Goal: Information Seeking & Learning: Learn about a topic

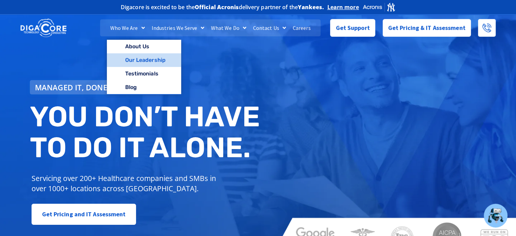
click at [136, 55] on link "Our Leadership" at bounding box center [144, 60] width 74 height 14
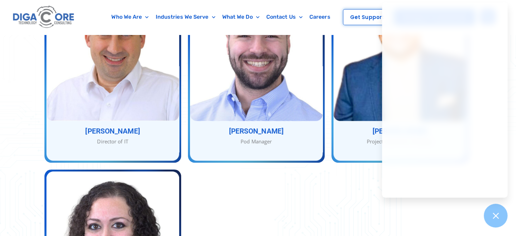
scroll to position [678, 0]
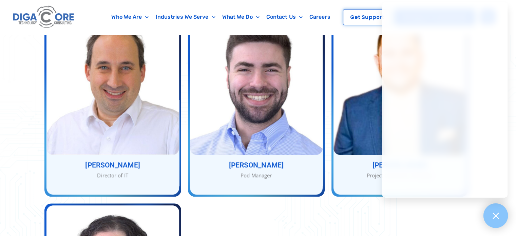
click at [495, 211] on icon at bounding box center [495, 215] width 9 height 9
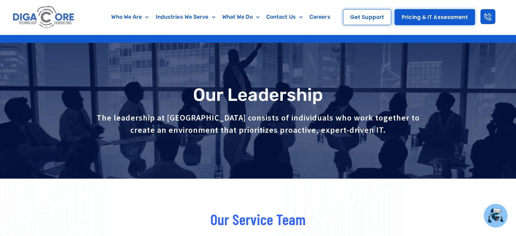
scroll to position [0, 0]
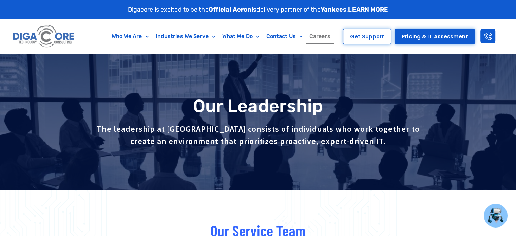
click at [317, 33] on link "Careers" at bounding box center [320, 36] width 28 height 16
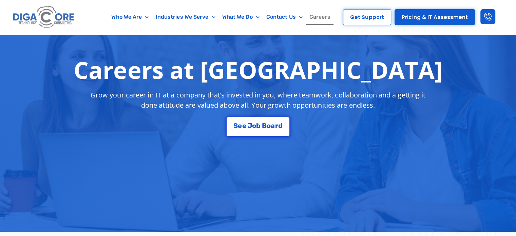
scroll to position [101, 0]
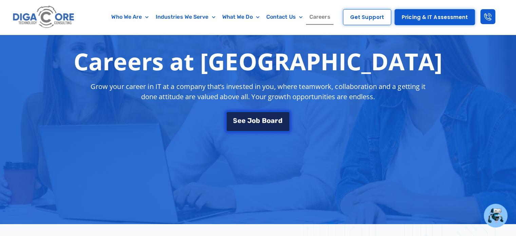
click at [261, 125] on link "S e e J o b B o a r d" at bounding box center [258, 121] width 64 height 20
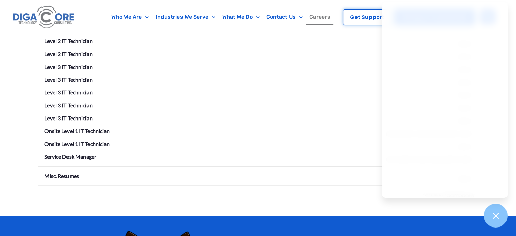
scroll to position [1288, 0]
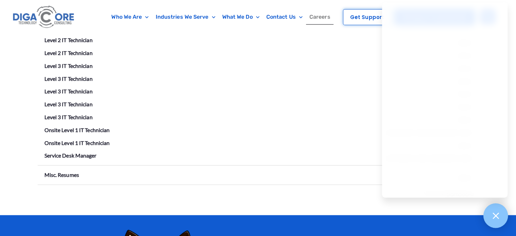
click at [491, 214] on icon at bounding box center [495, 215] width 9 height 9
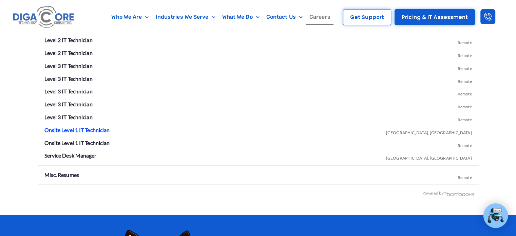
click at [56, 129] on link "Onsite Level 1 IT Technician" at bounding box center [76, 129] width 65 height 6
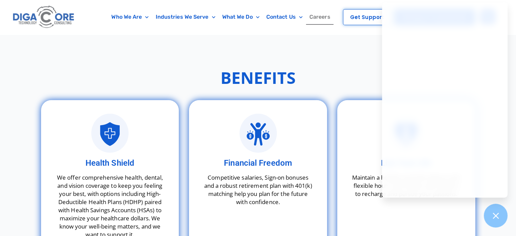
scroll to position [1624, 0]
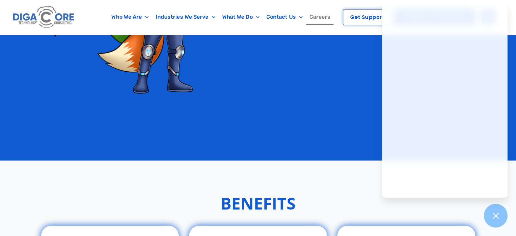
click at [318, 14] on link "Careers" at bounding box center [320, 17] width 28 height 16
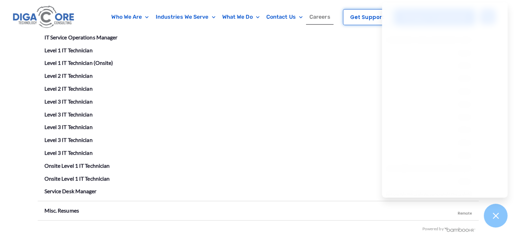
scroll to position [1221, 0]
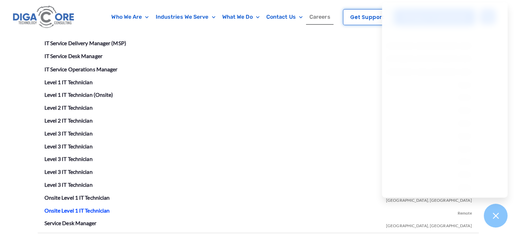
click at [80, 207] on link "Onsite Level 1 IT Technician" at bounding box center [76, 210] width 65 height 6
